Goal: Information Seeking & Learning: Learn about a topic

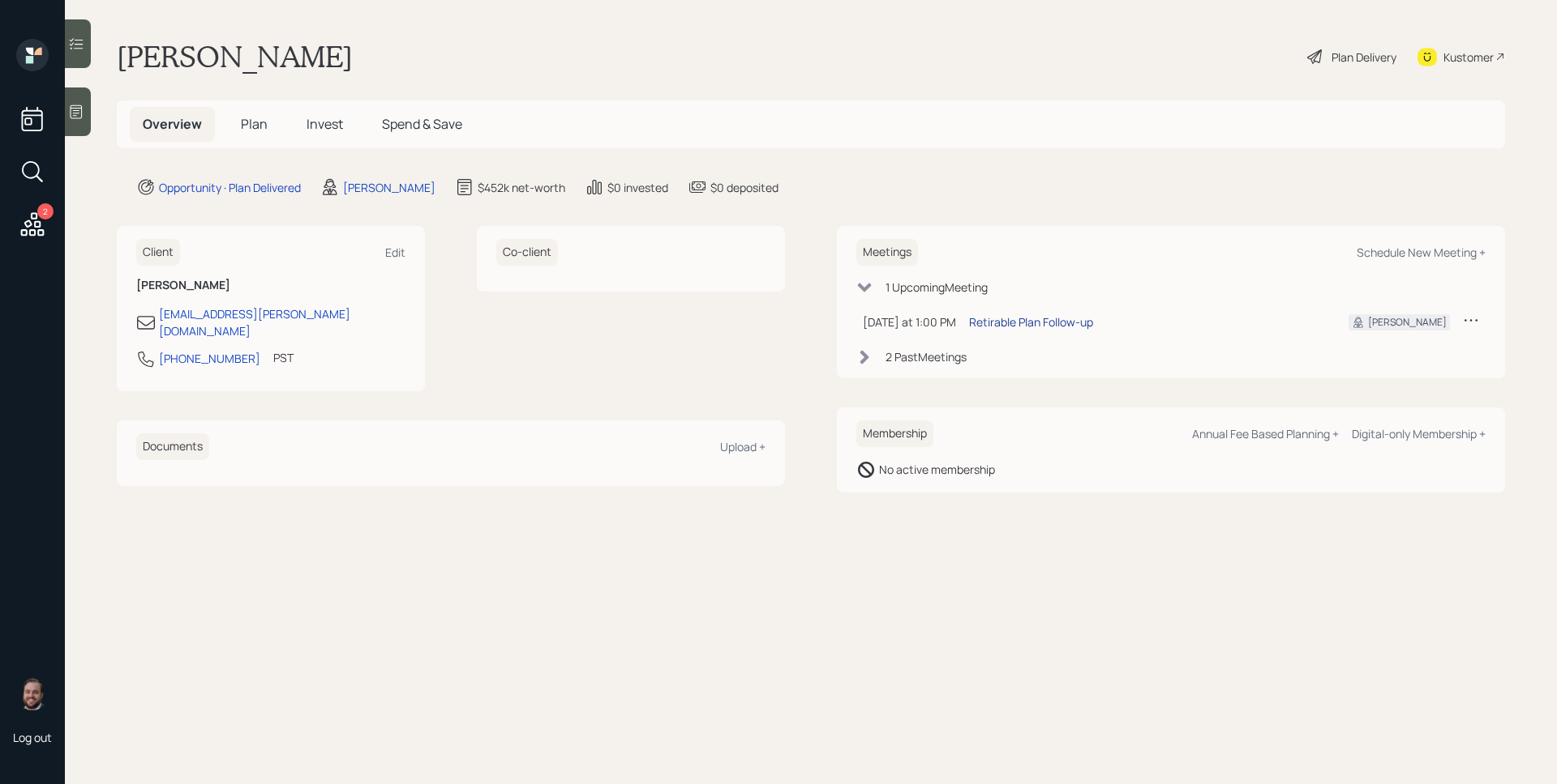
click at [1007, 319] on div "Retirable Plan Follow-up" at bounding box center [1031, 322] width 124 height 17
click at [76, 118] on icon at bounding box center [76, 111] width 12 height 14
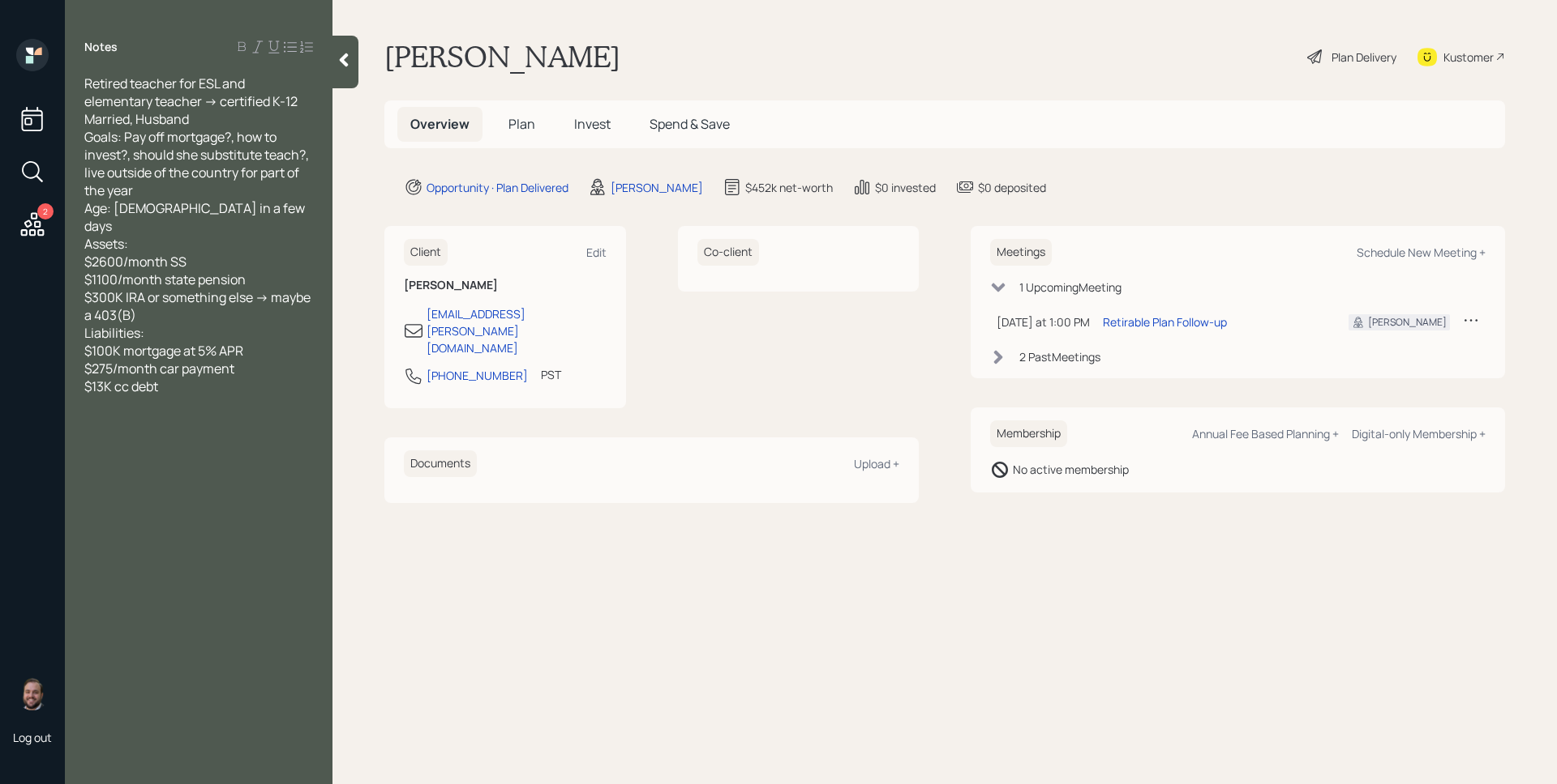
click at [529, 120] on span "Plan" at bounding box center [521, 124] width 26 height 18
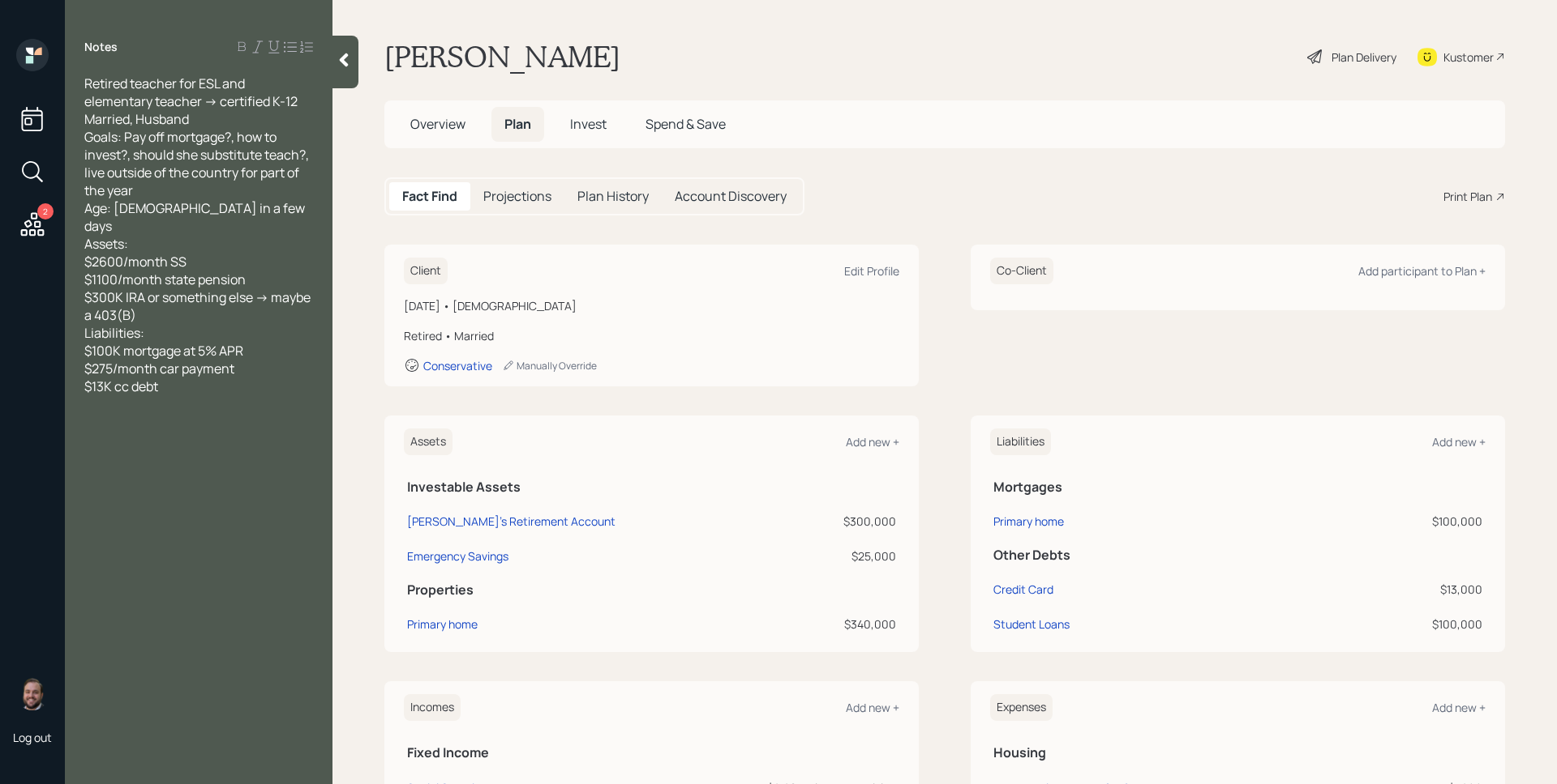
click at [1335, 54] on div "Plan Delivery" at bounding box center [1363, 57] width 65 height 17
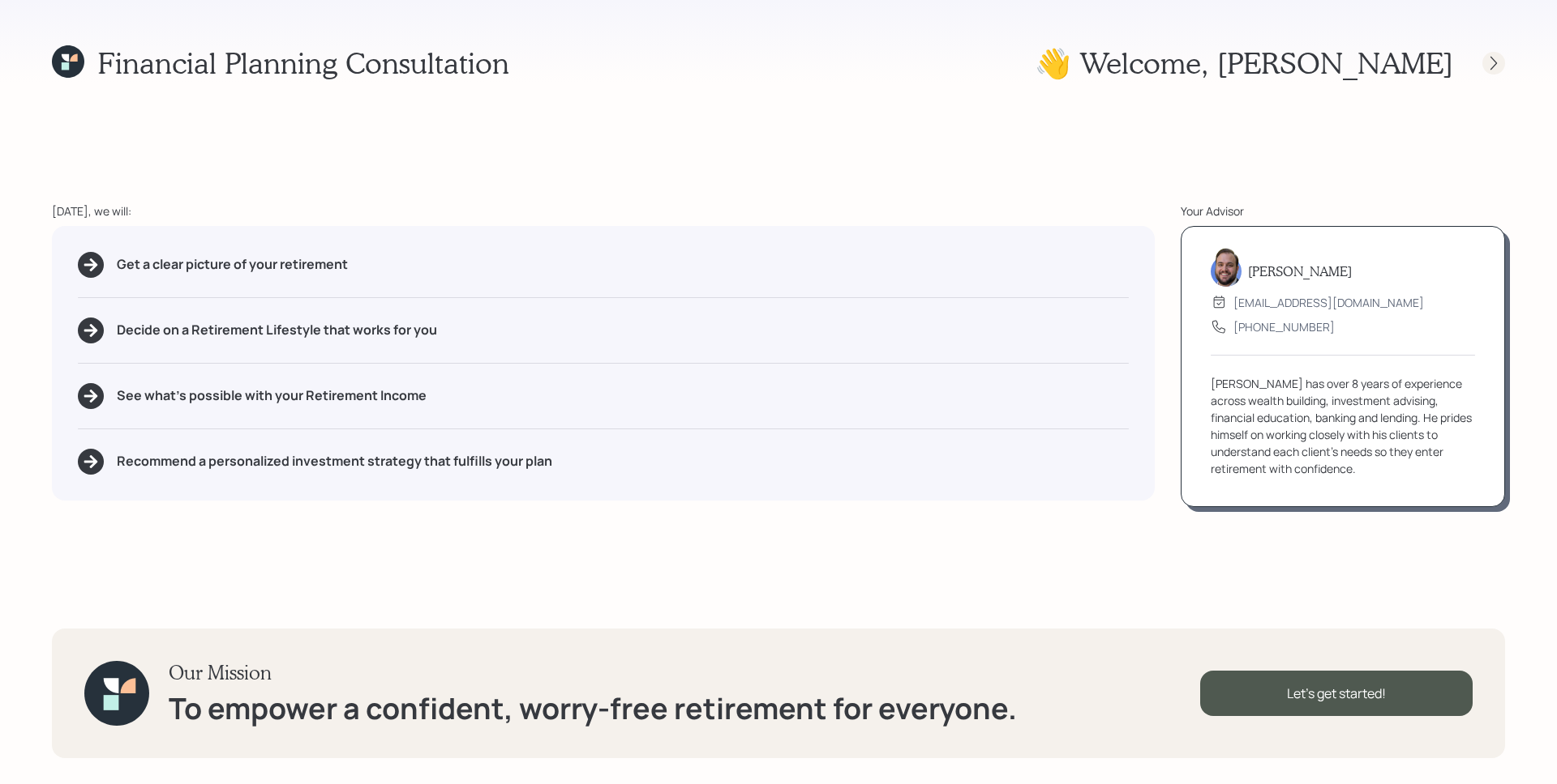
click at [1496, 57] on icon at bounding box center [1494, 63] width 16 height 16
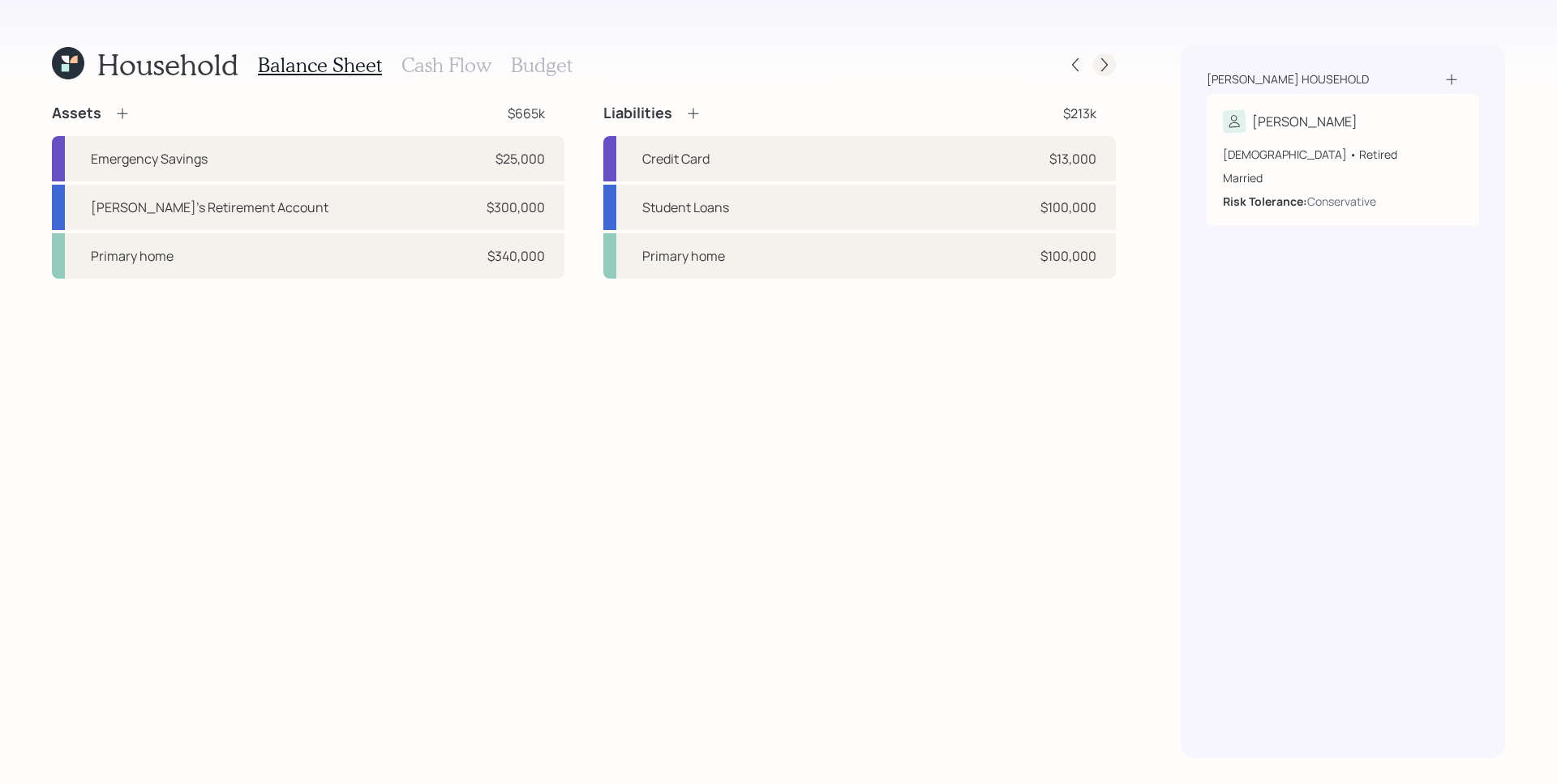
click at [1102, 59] on icon at bounding box center [1104, 65] width 6 height 14
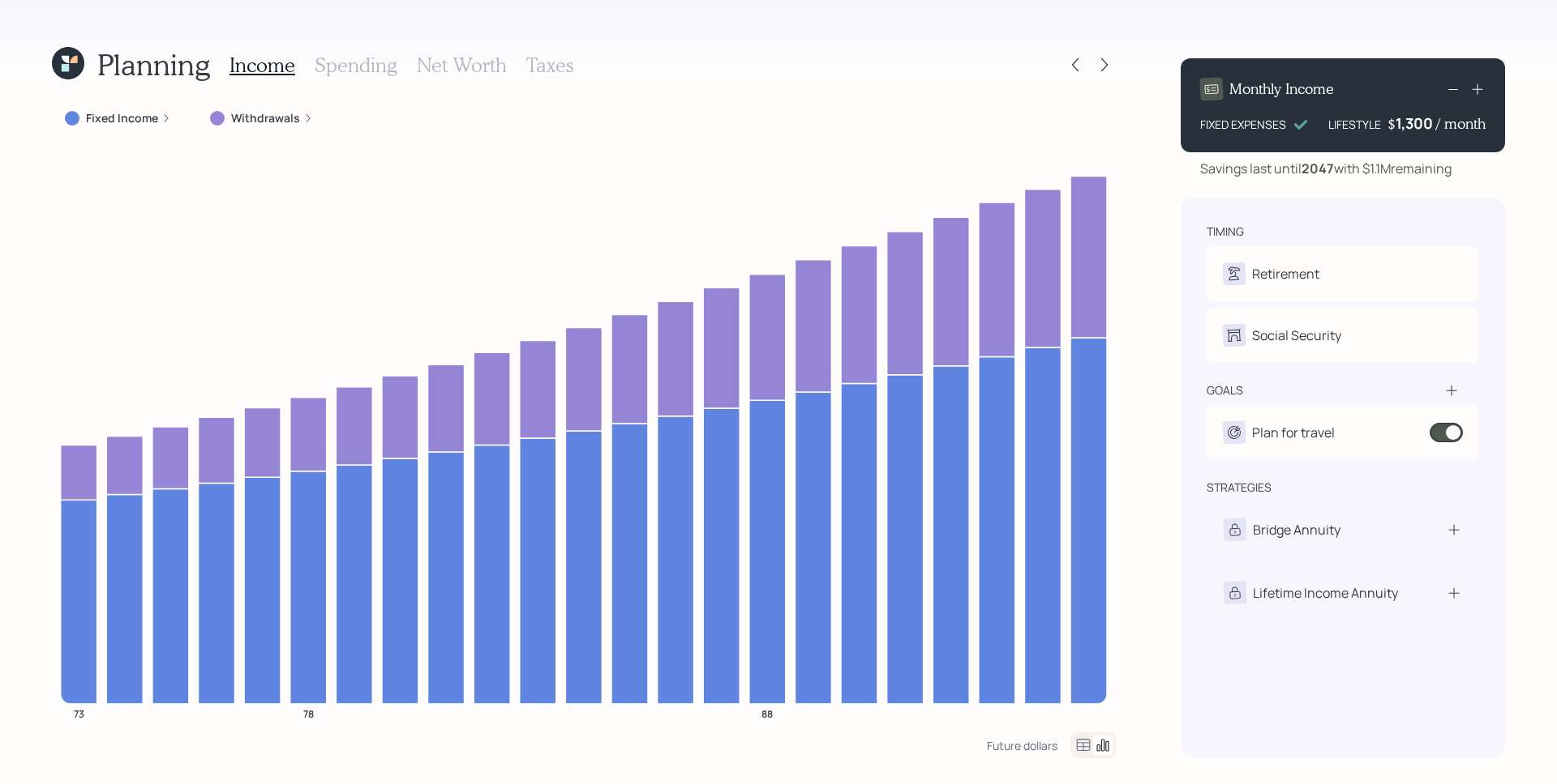
click at [251, 127] on div "Withdrawals" at bounding box center [261, 119] width 129 height 29
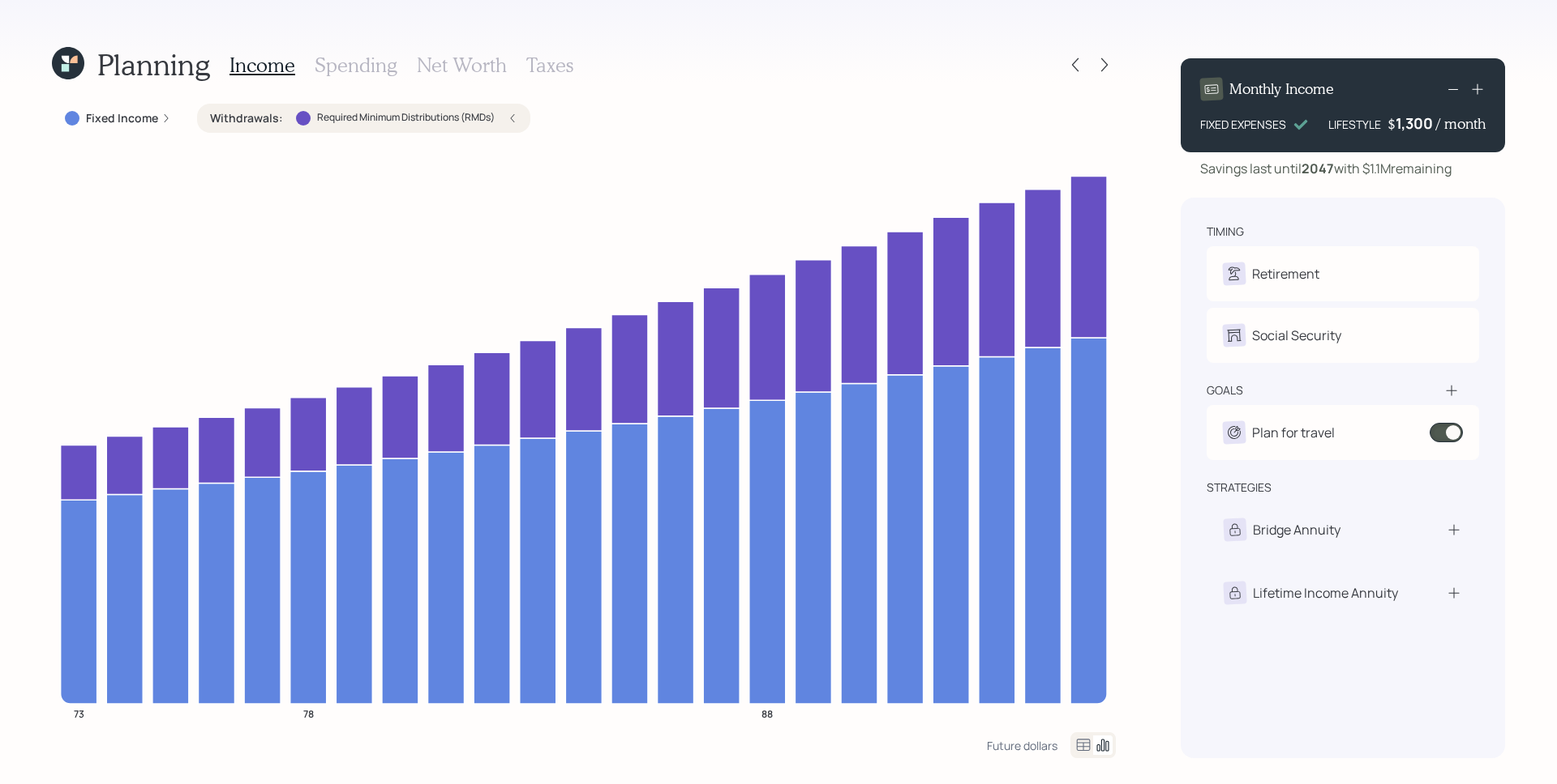
click at [490, 121] on label "Required Minimum Distributions (RMDs)" at bounding box center [405, 118] width 177 height 14
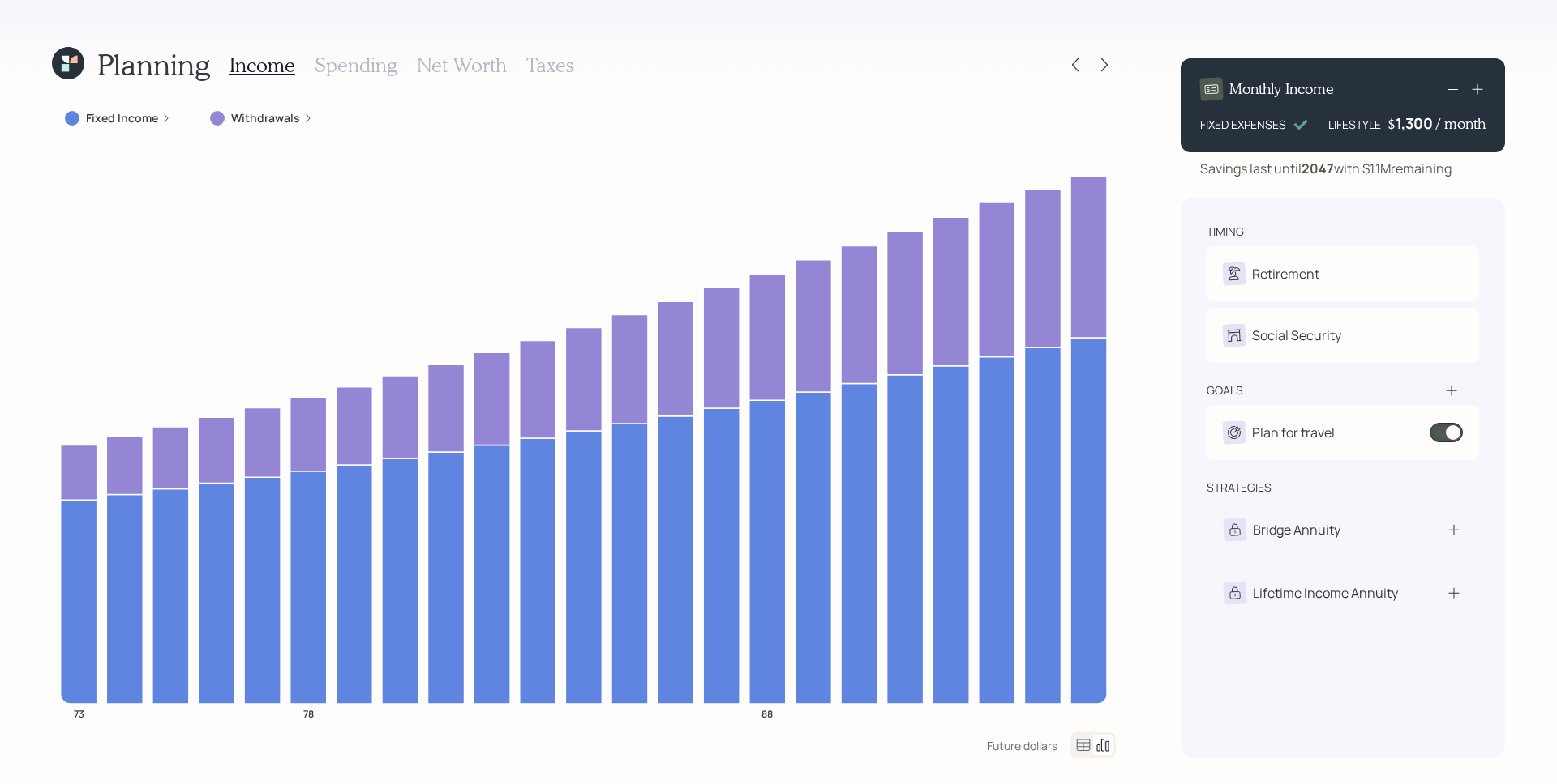
click at [73, 64] on icon at bounding box center [68, 63] width 33 height 33
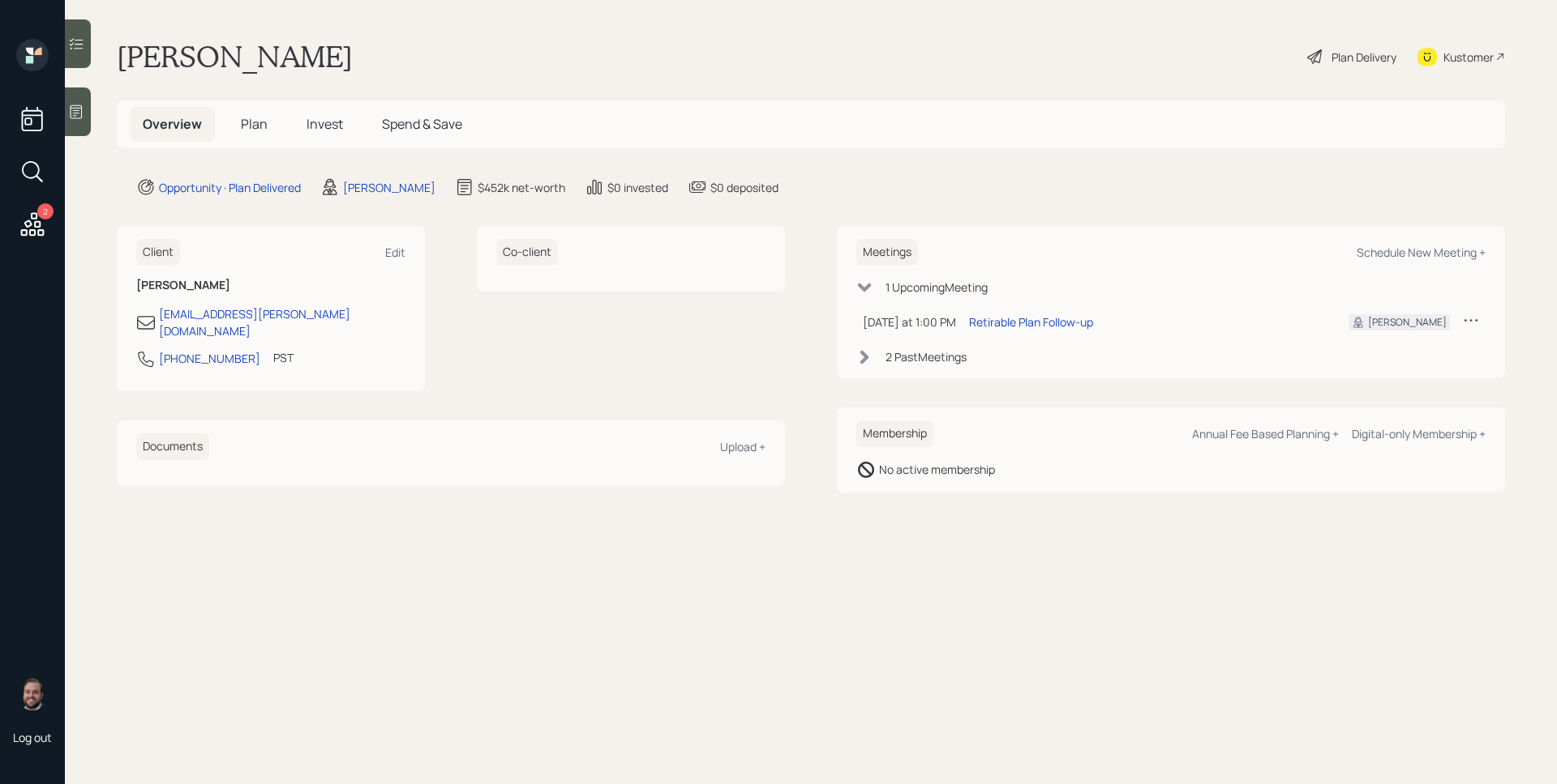
click at [925, 362] on div "2 Past Meeting s" at bounding box center [926, 357] width 81 height 17
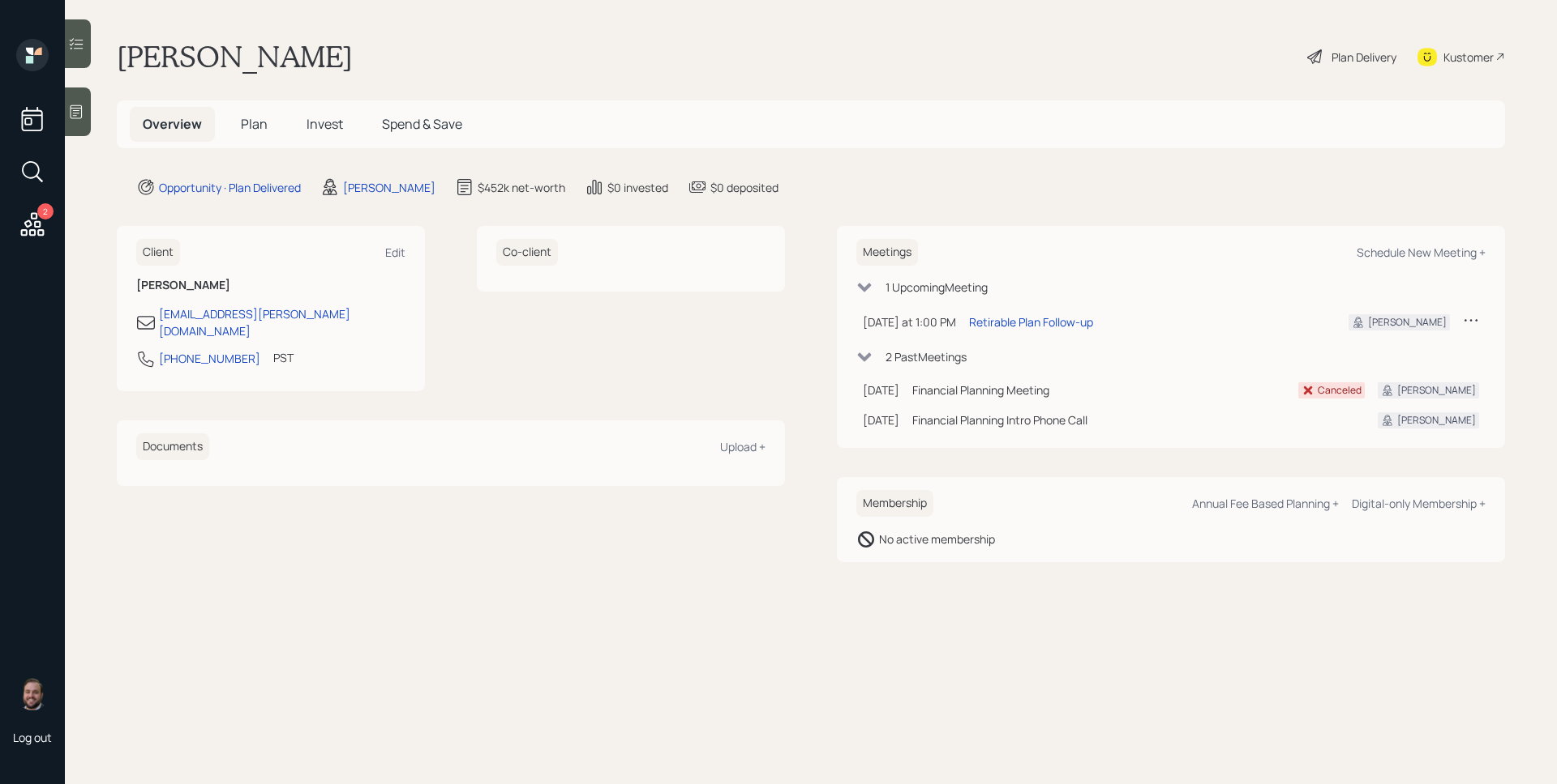
click at [258, 126] on span "Plan" at bounding box center [254, 124] width 26 height 18
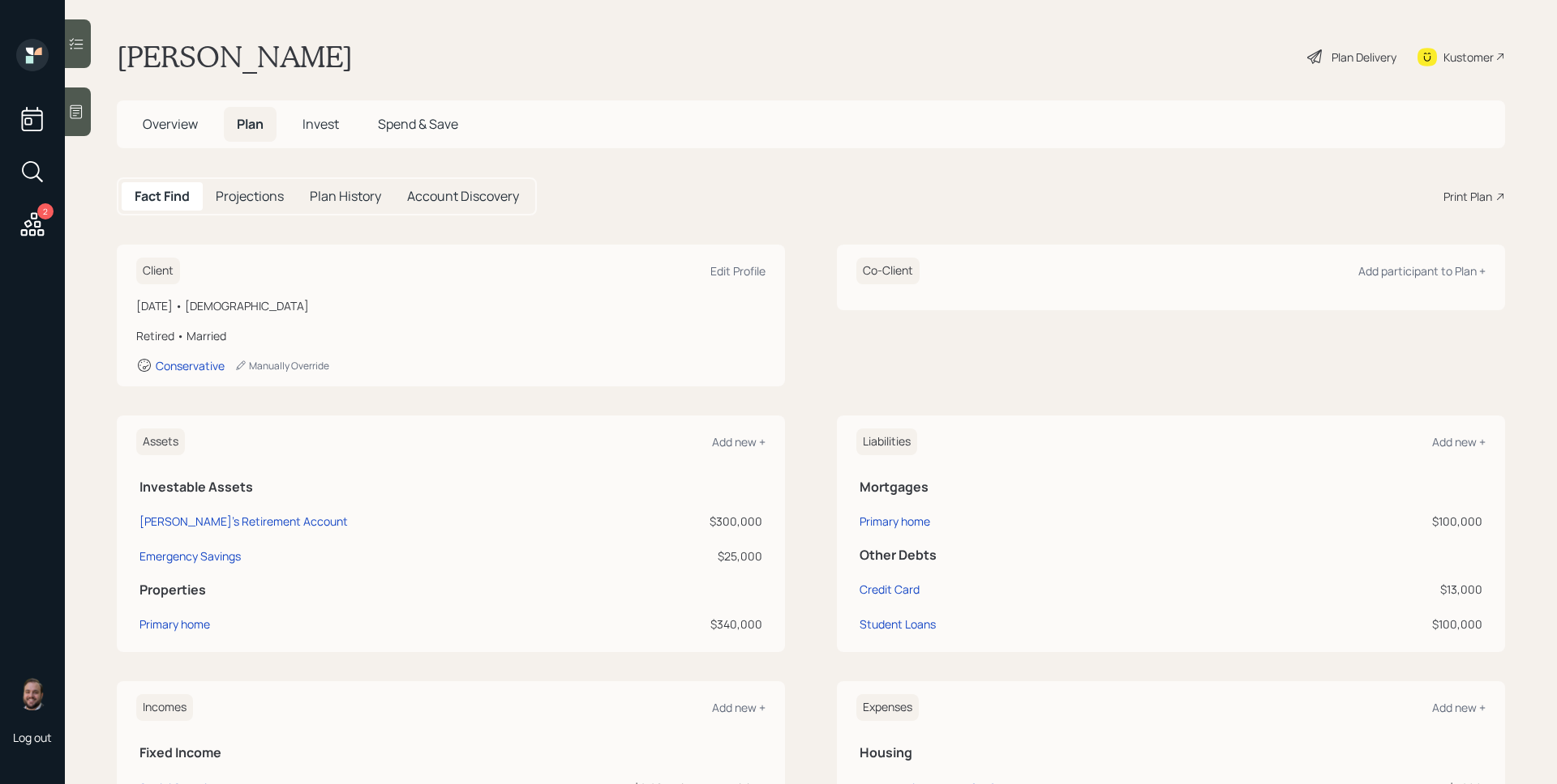
click at [1479, 193] on div "Print Plan" at bounding box center [1473, 196] width 61 height 17
click at [1341, 60] on div "Plan Delivery" at bounding box center [1363, 57] width 65 height 17
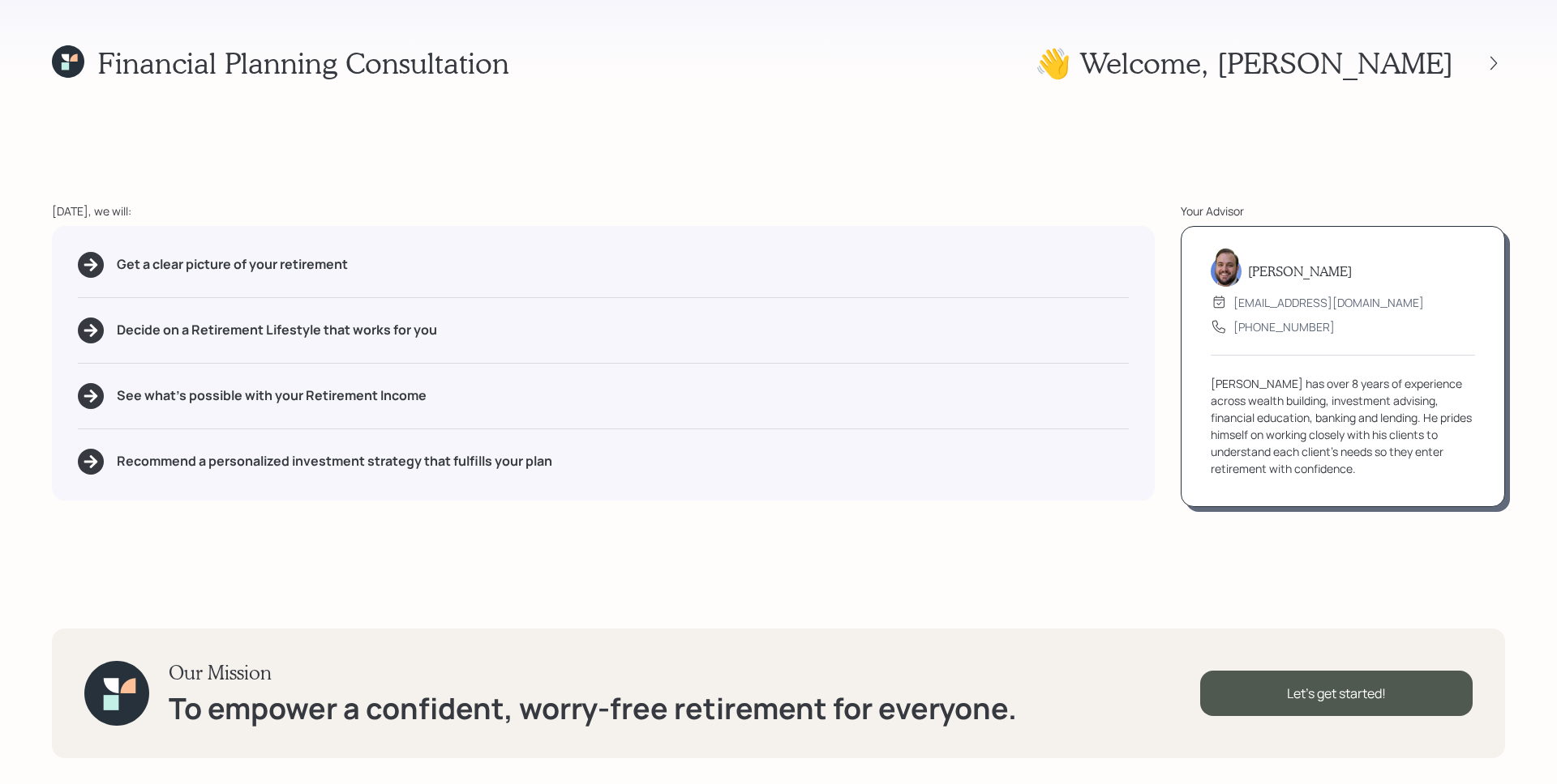
click at [1052, 437] on div "Get a clear picture of your retirement Decide on a Retirement Lifestyle that wo…" at bounding box center [603, 363] width 1102 height 275
click at [1502, 61] on div at bounding box center [1493, 63] width 23 height 23
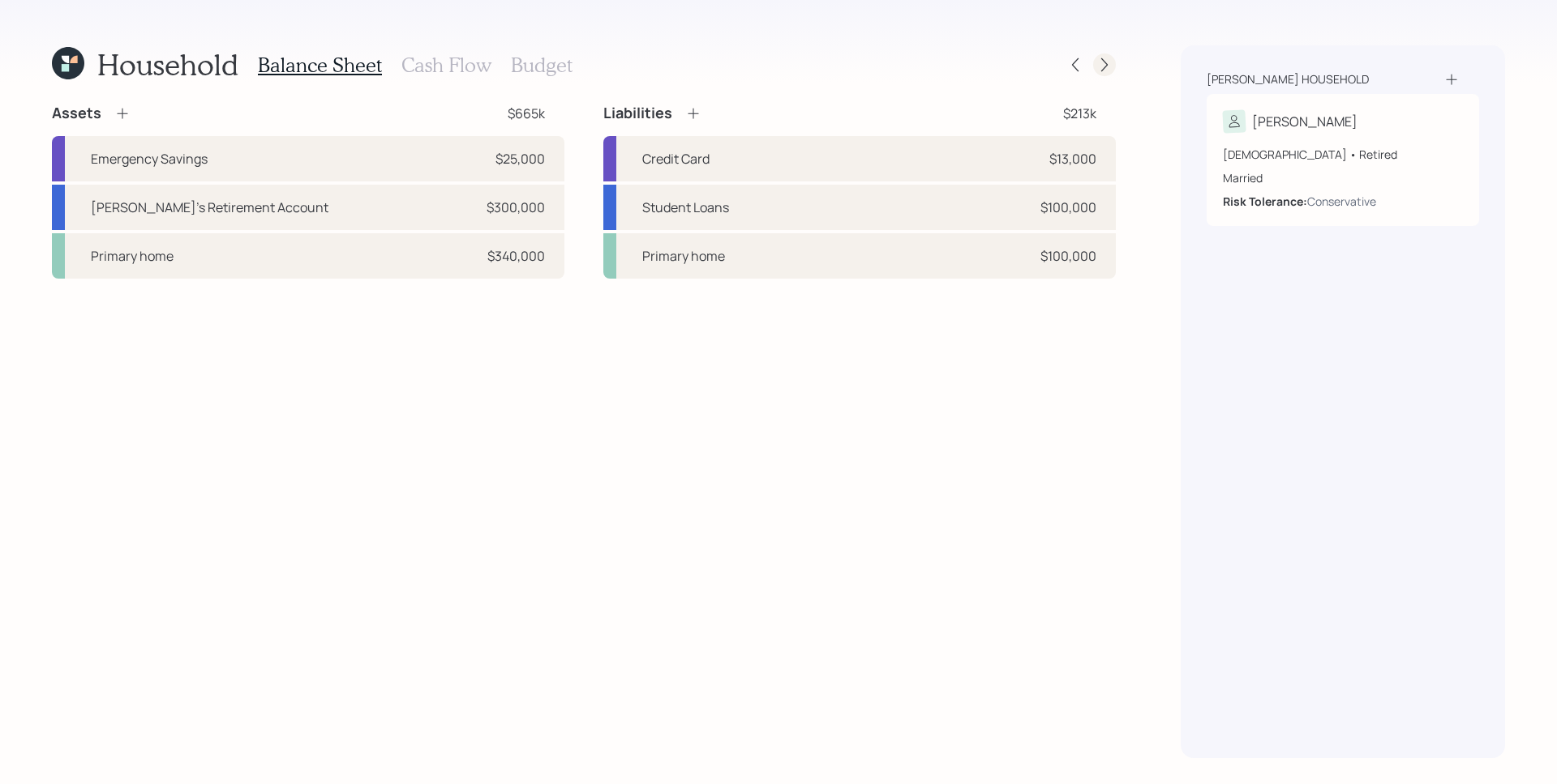
click at [1115, 62] on div at bounding box center [1104, 65] width 23 height 23
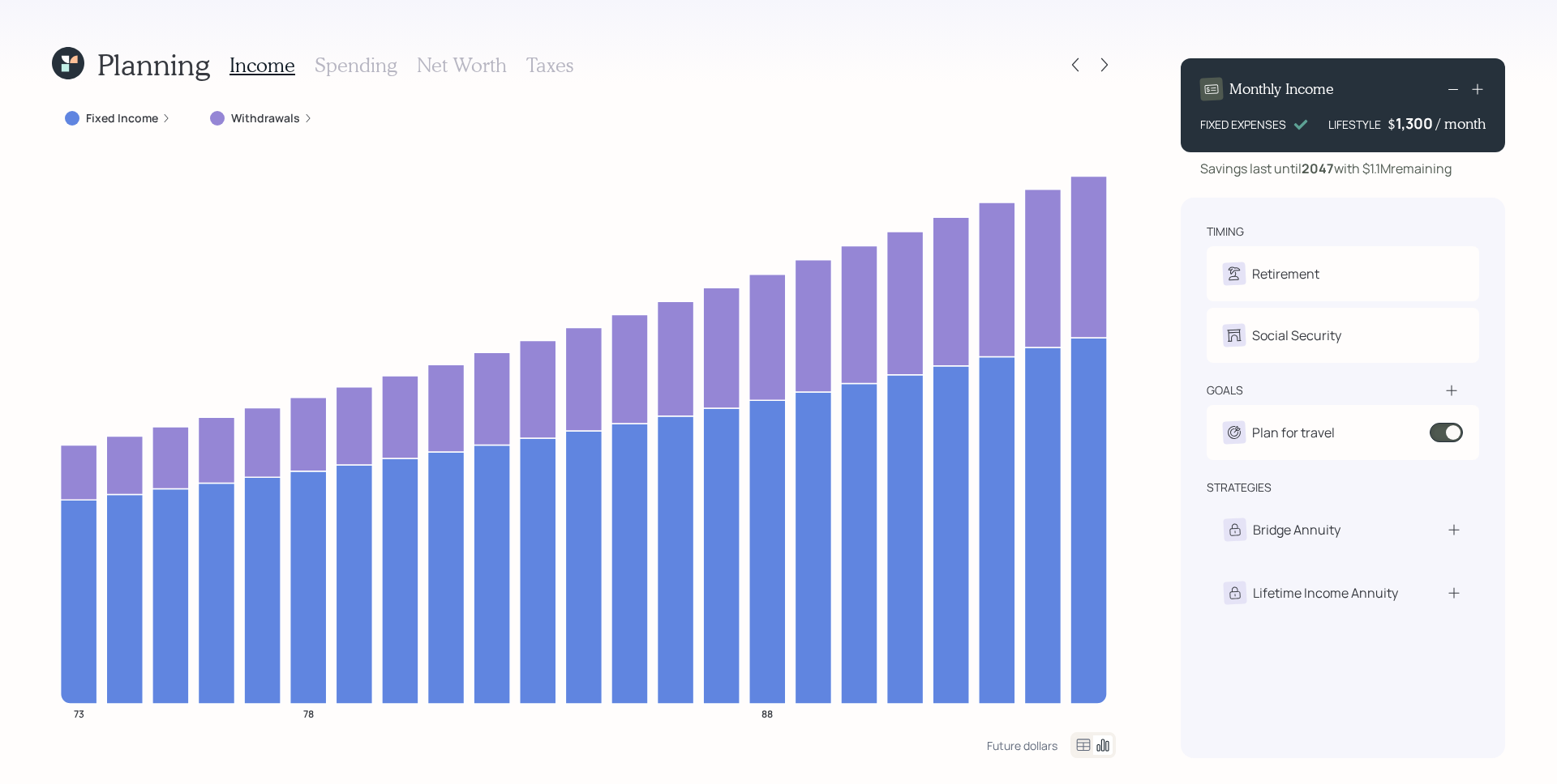
click at [287, 112] on label "Withdrawals" at bounding box center [265, 119] width 68 height 16
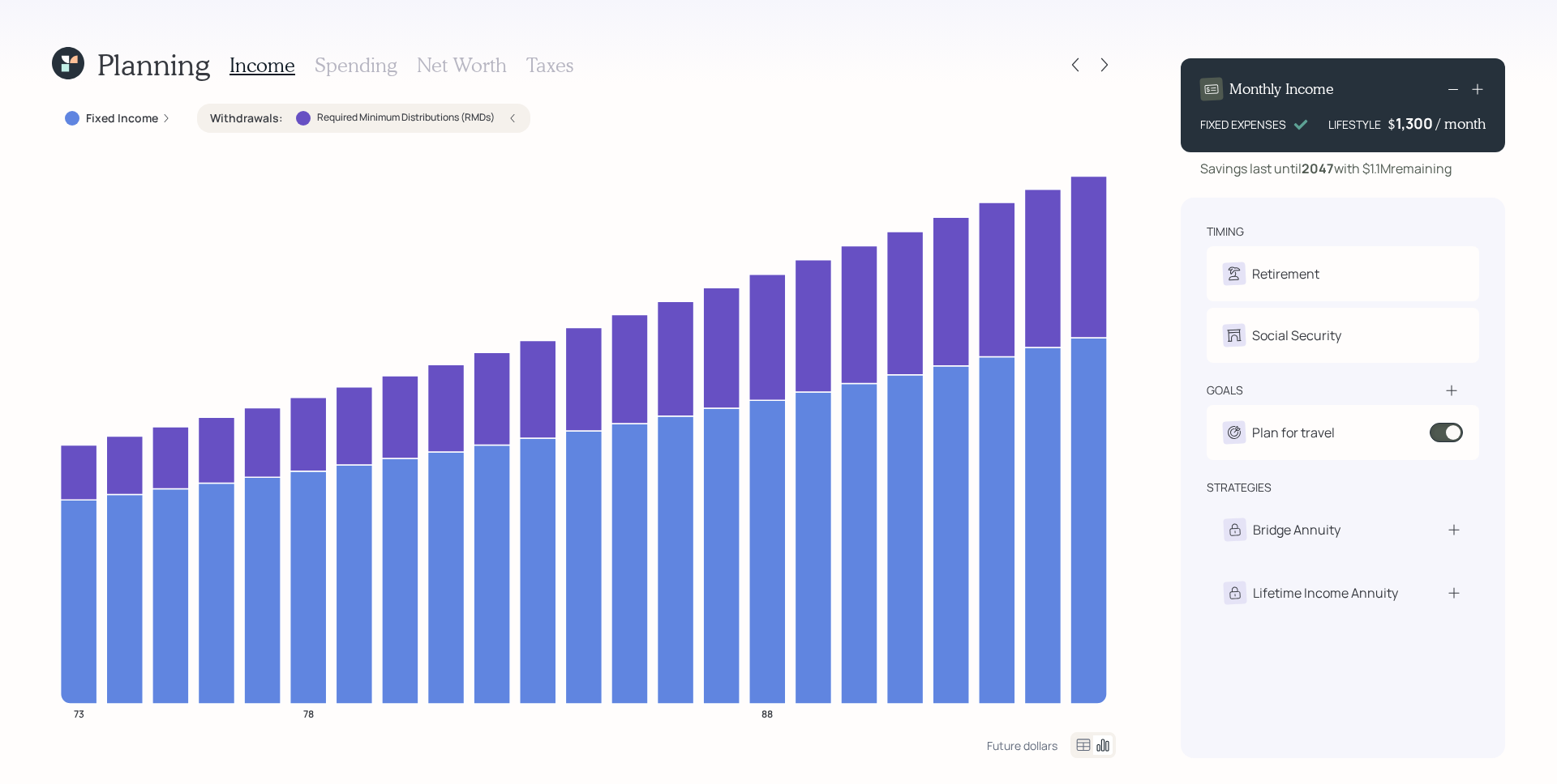
click at [68, 61] on icon at bounding box center [65, 59] width 7 height 7
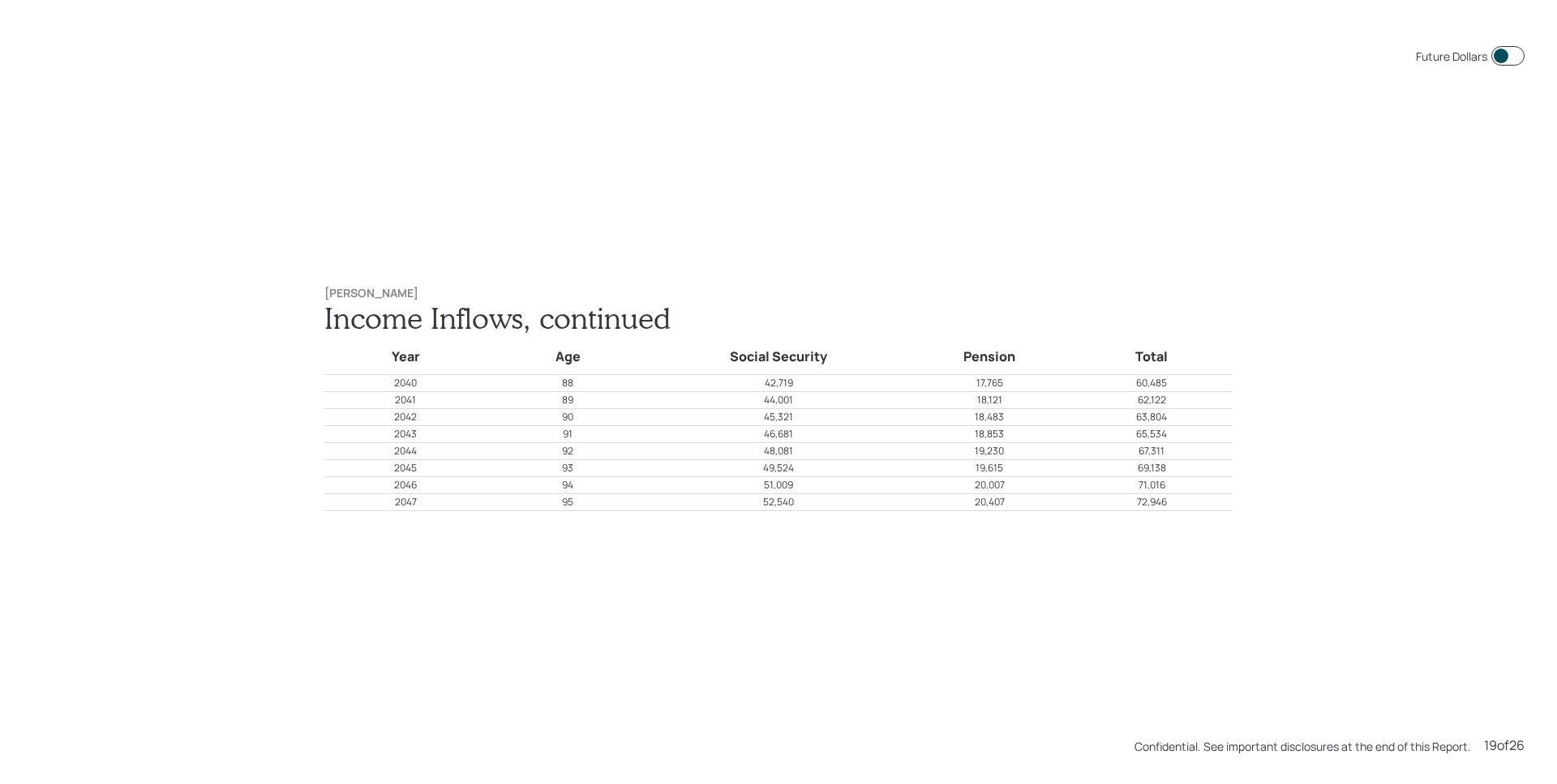
scroll to position [13334, 0]
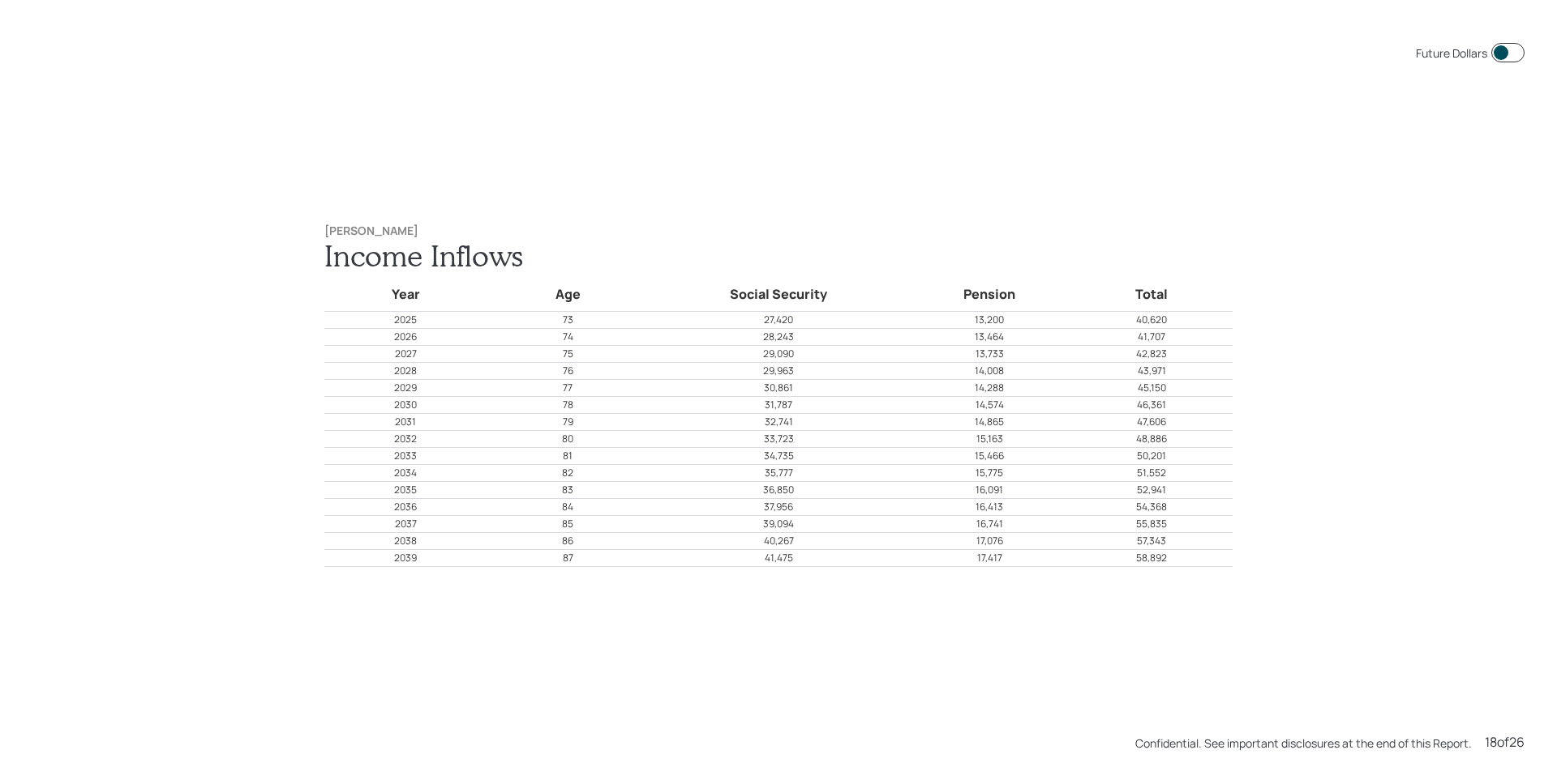
click at [1499, 47] on span at bounding box center [1508, 52] width 33 height 19
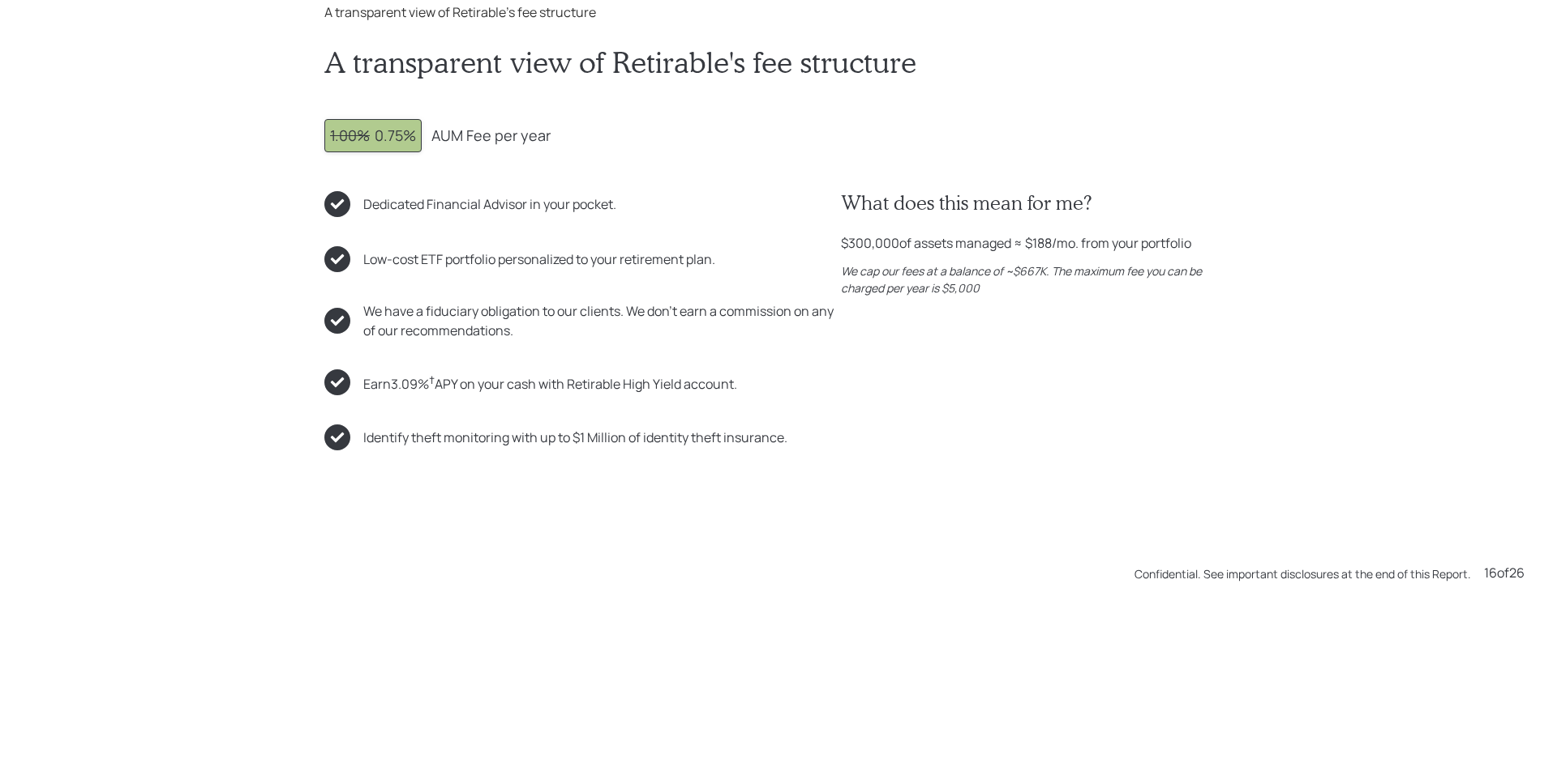
scroll to position [11765, 0]
